Goal: Navigation & Orientation: Find specific page/section

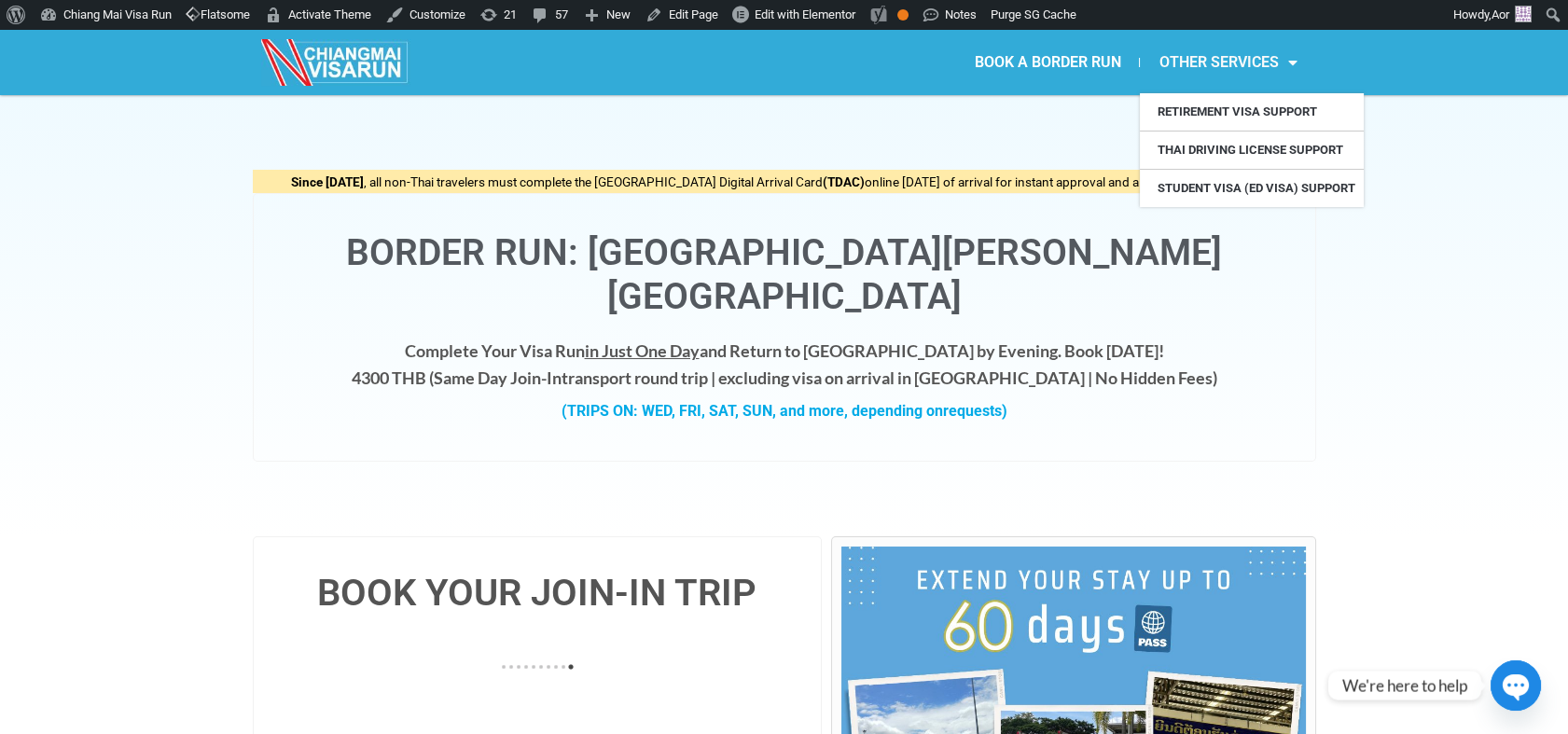
click at [1231, 61] on link "OTHER SERVICES" at bounding box center [1228, 62] width 176 height 43
